Goal: Task Accomplishment & Management: Manage account settings

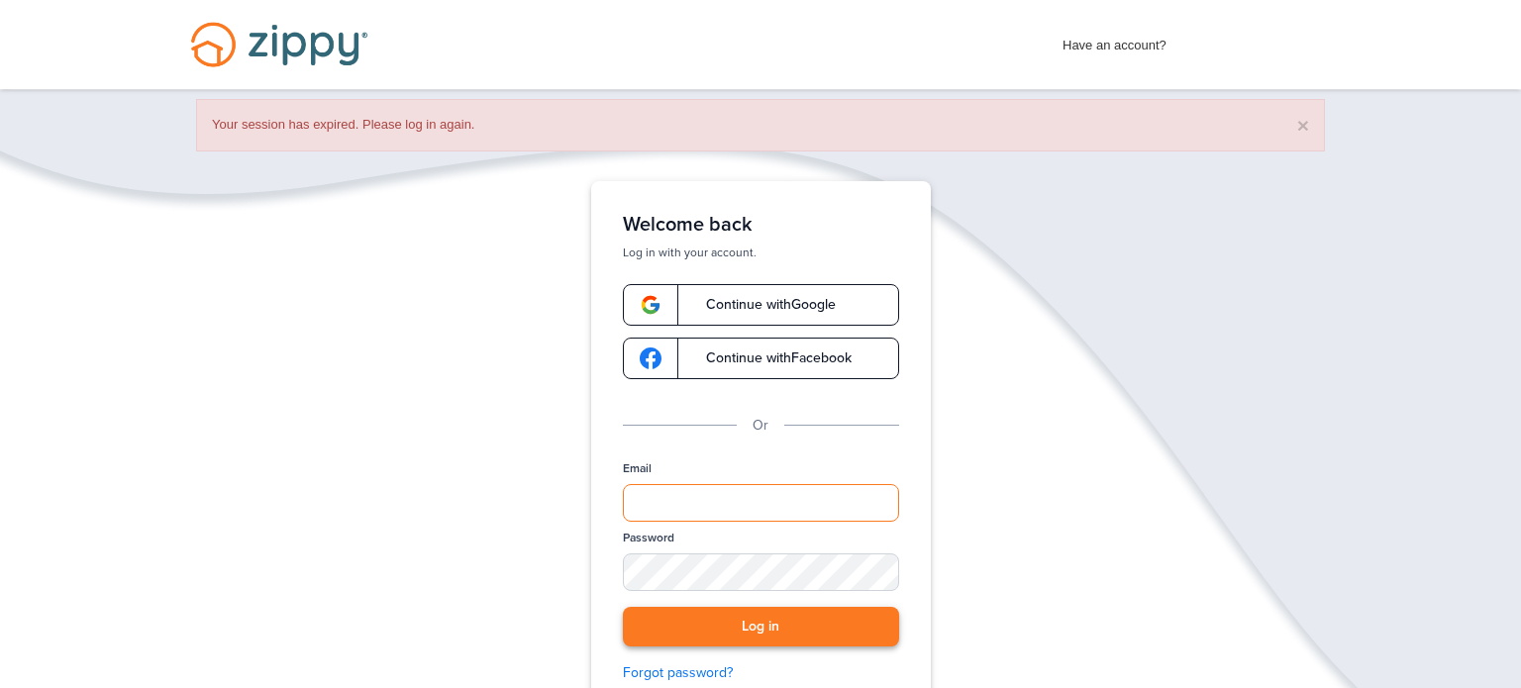
type input "**********"
click at [821, 627] on button "Log in" at bounding box center [761, 627] width 276 height 41
